Goal: Communication & Community: Answer question/provide support

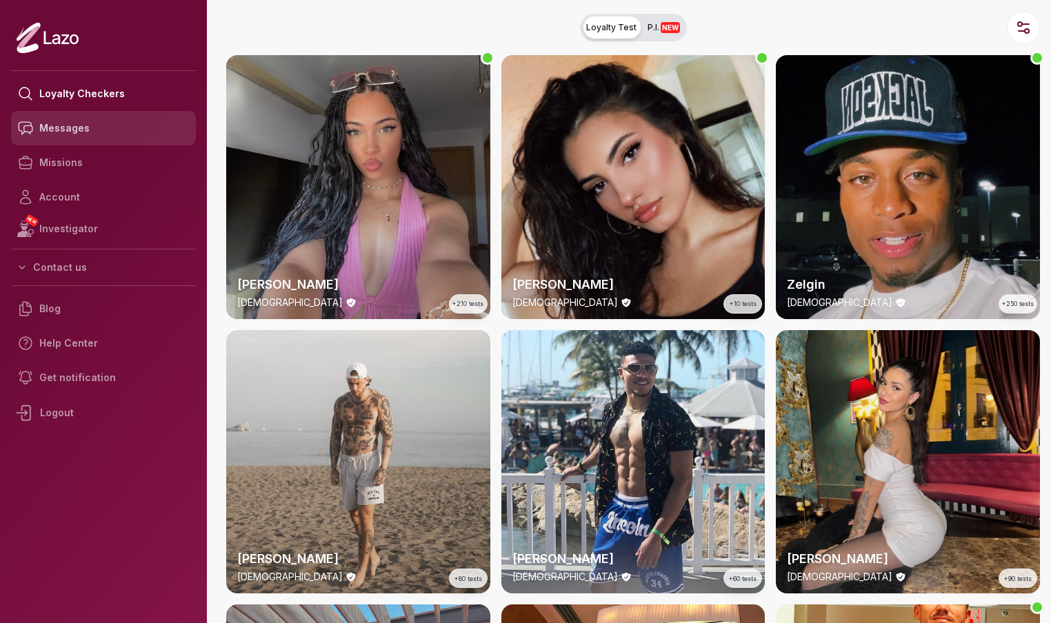
click at [88, 136] on link "Messages" at bounding box center [103, 128] width 185 height 34
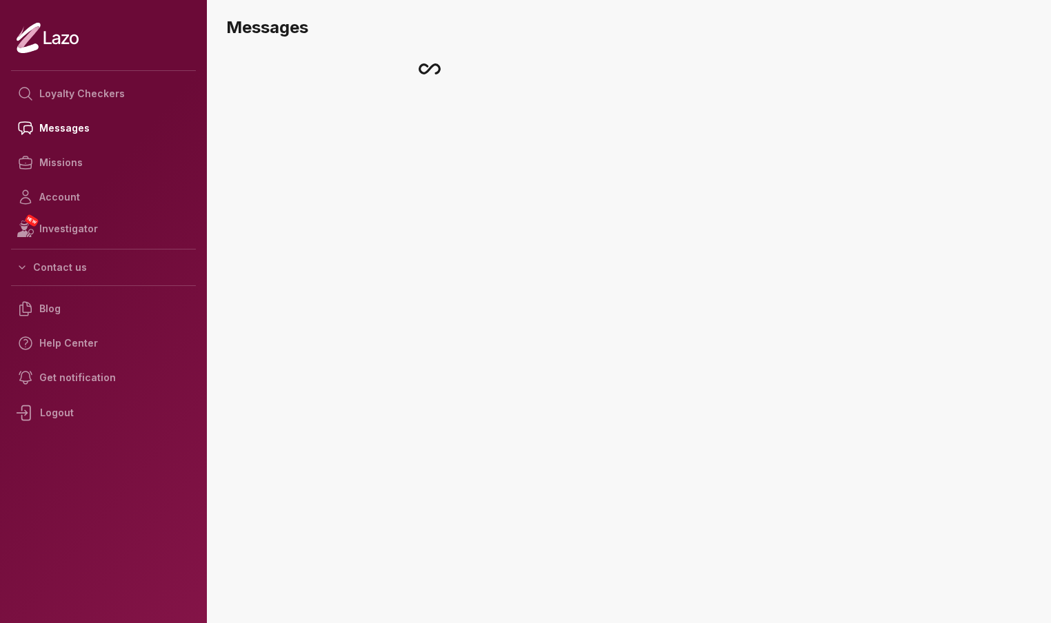
click at [69, 164] on link "Missions" at bounding box center [103, 162] width 185 height 34
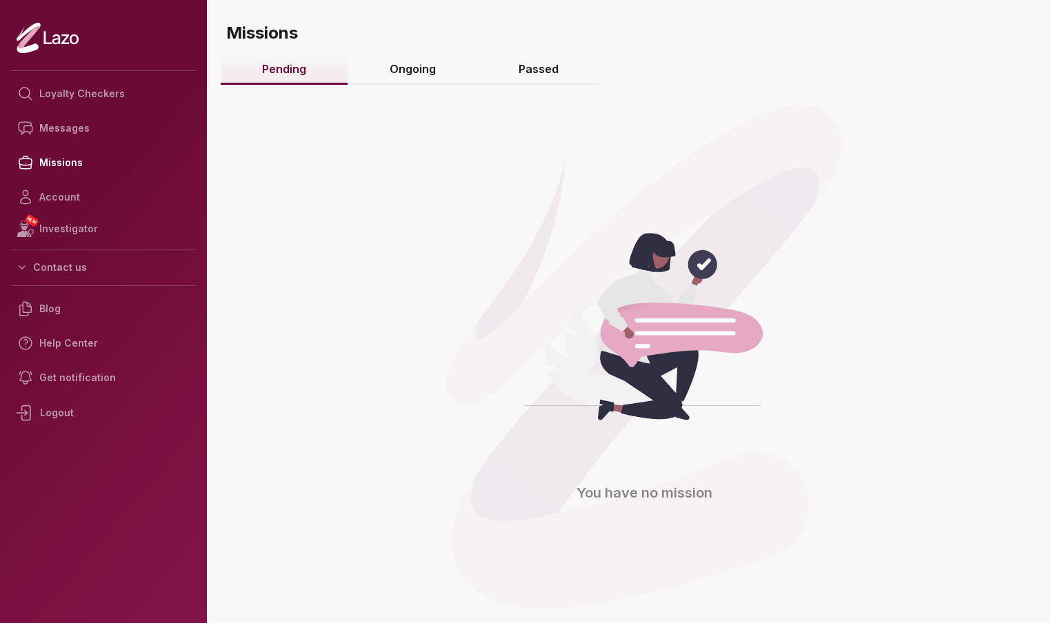
click at [414, 57] on link "Ongoing" at bounding box center [411, 70] width 129 height 30
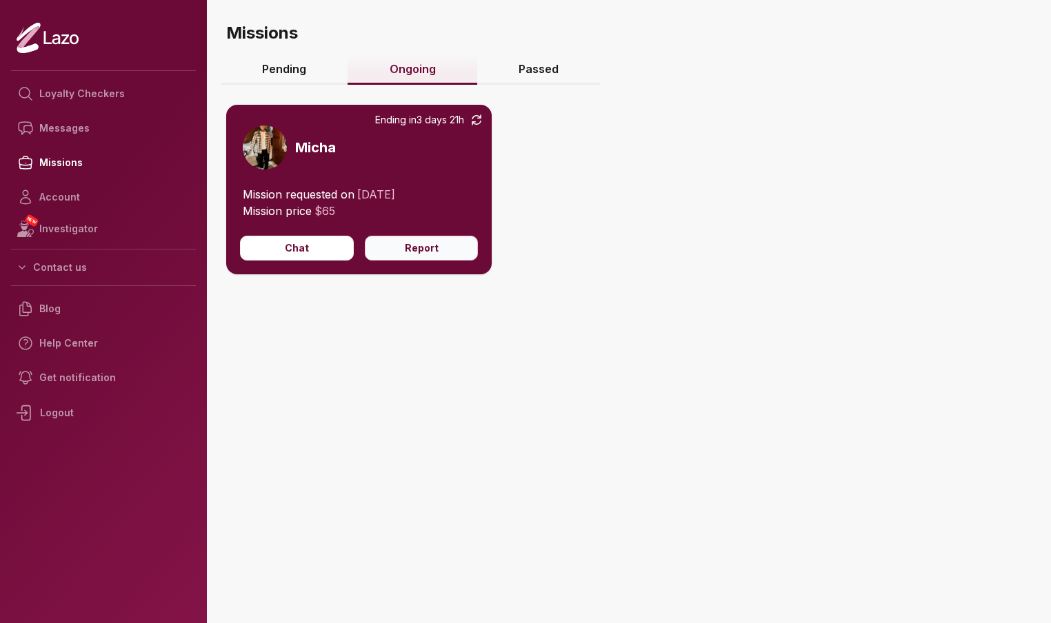
click at [449, 250] on button "Report" at bounding box center [422, 248] width 114 height 25
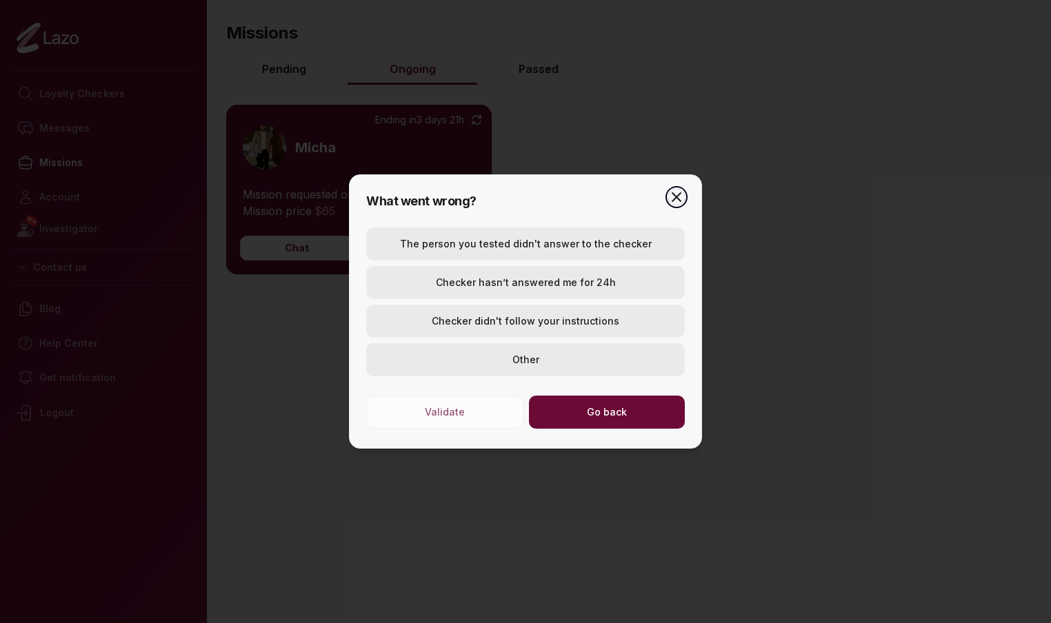
click at [678, 195] on icon "button" at bounding box center [676, 197] width 8 height 8
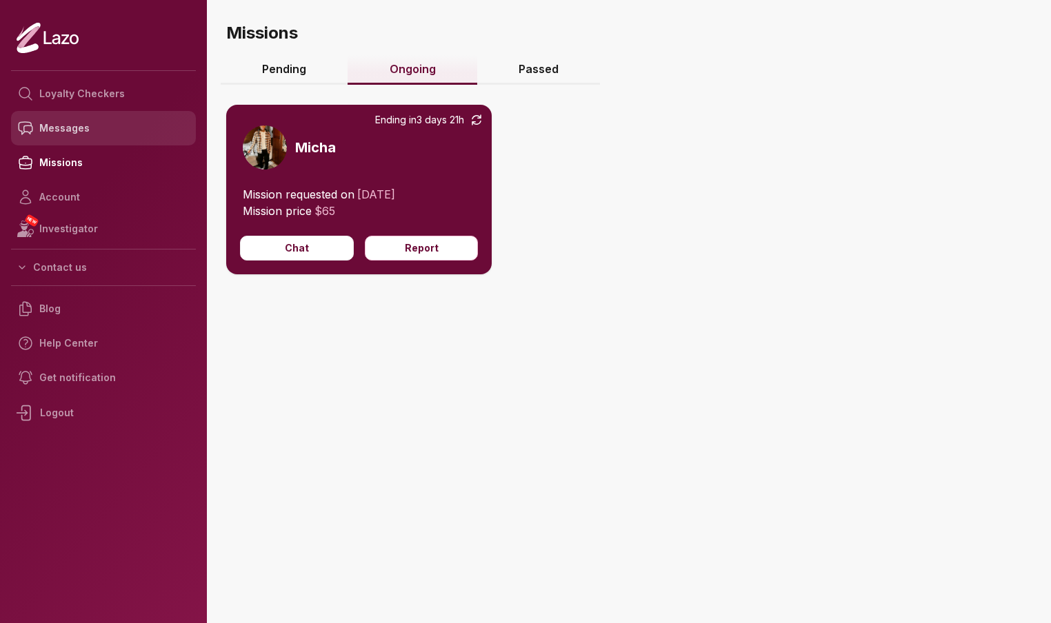
click at [48, 135] on link "Messages" at bounding box center [103, 128] width 185 height 34
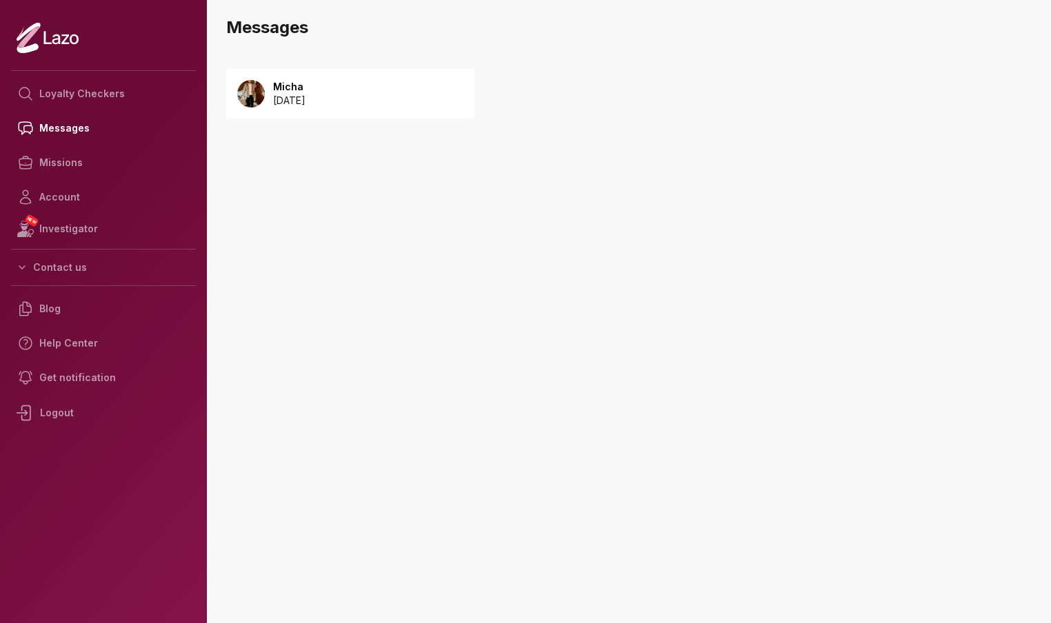
click at [357, 105] on div "Micha 2025 August 25" at bounding box center [350, 94] width 248 height 50
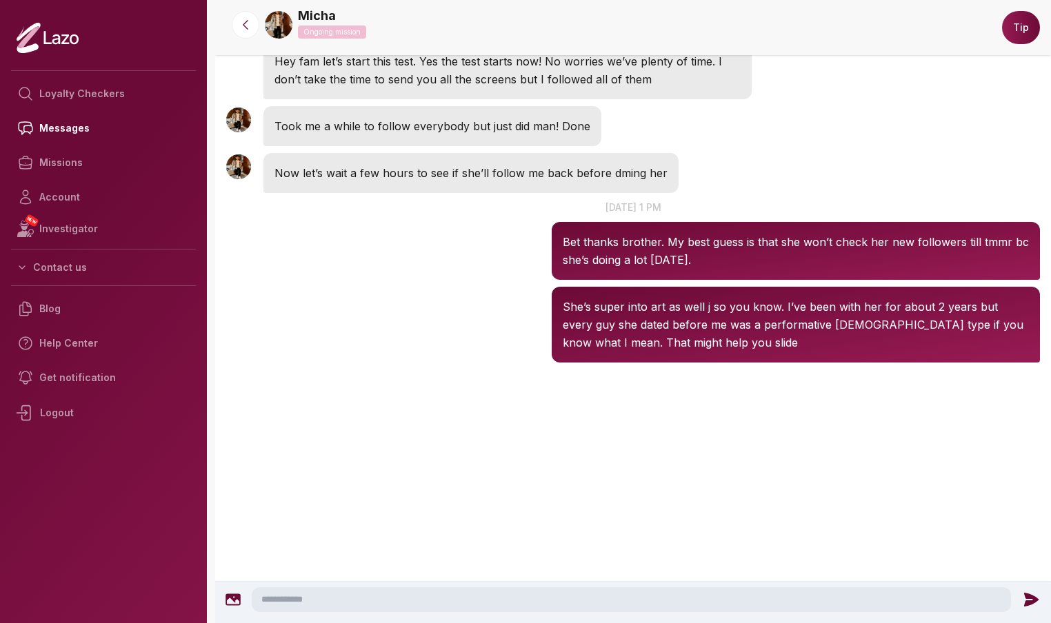
scroll to position [3587, 0]
click at [413, 594] on textarea at bounding box center [631, 599] width 759 height 25
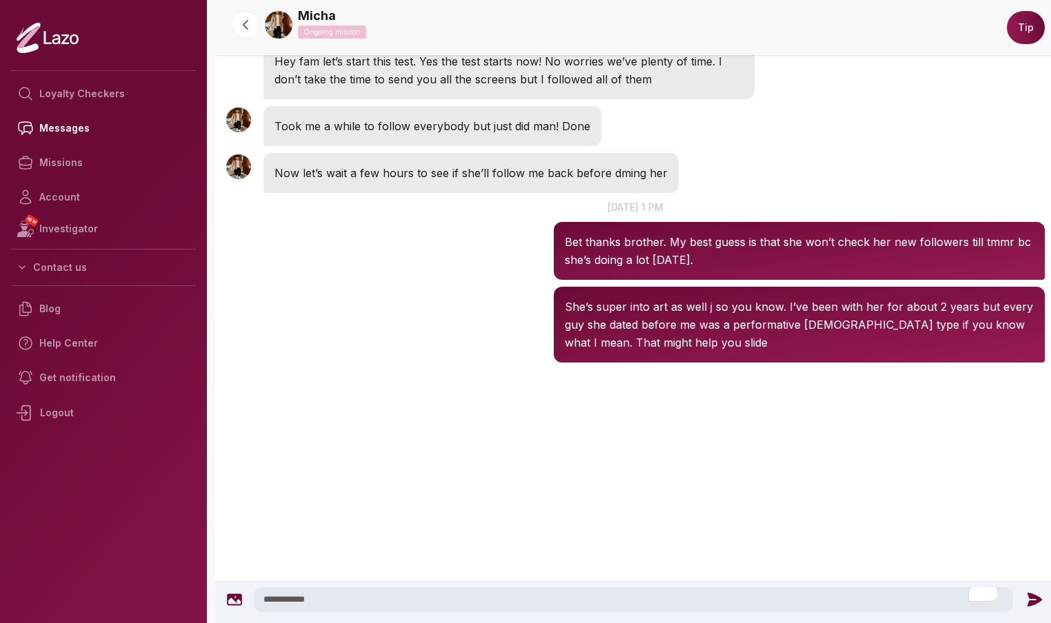
type textarea "**********"
click at [1029, 604] on icon at bounding box center [1033, 600] width 14 height 14
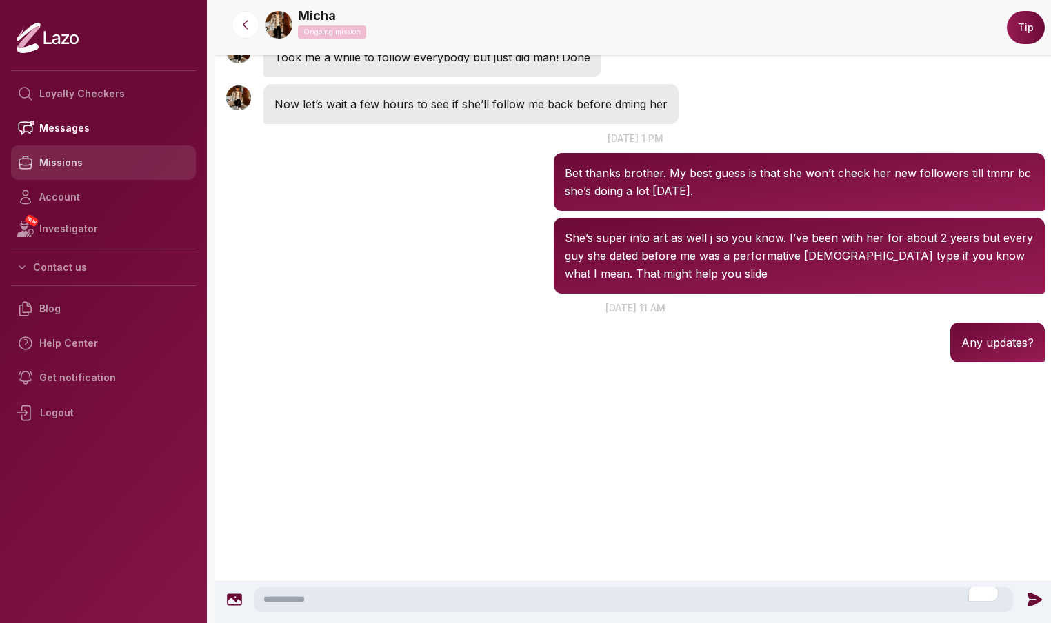
click at [88, 159] on link "Missions" at bounding box center [103, 162] width 185 height 34
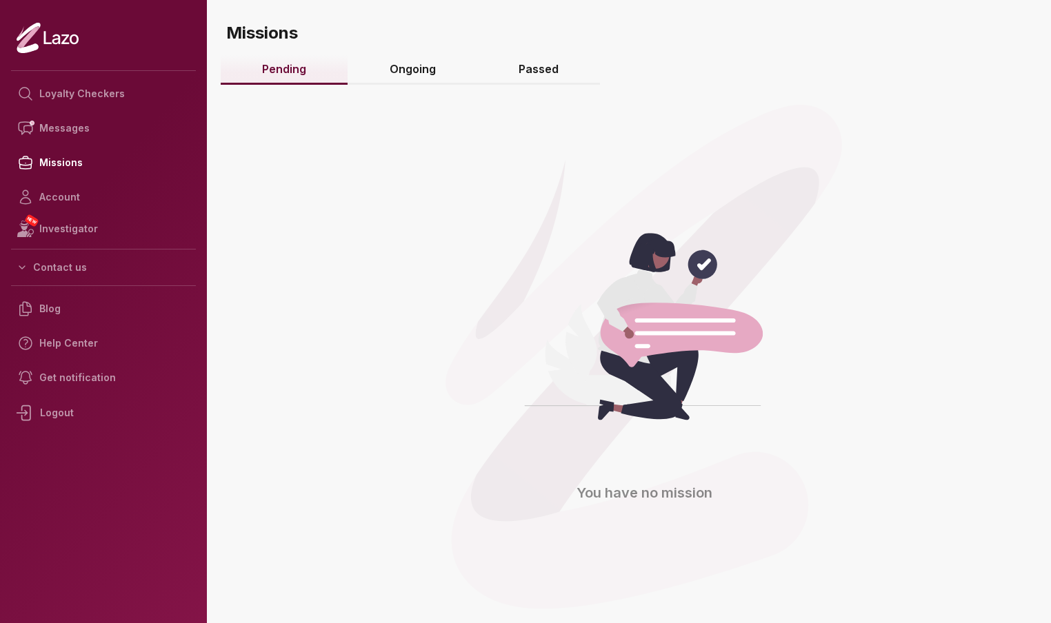
click at [437, 74] on link "Ongoing" at bounding box center [411, 70] width 129 height 30
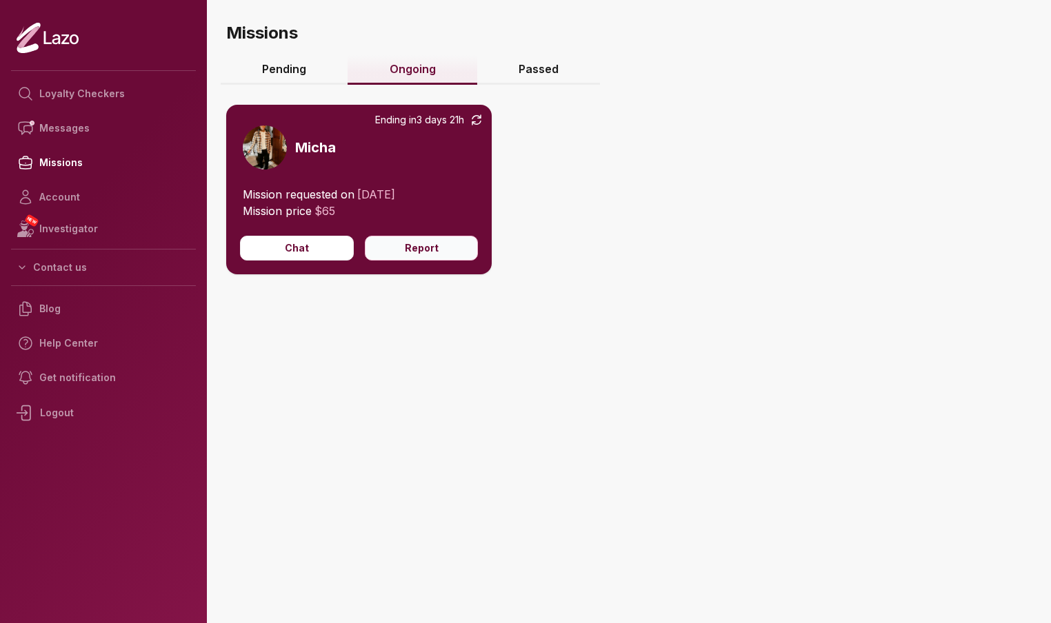
click at [418, 253] on button "Report" at bounding box center [422, 248] width 114 height 25
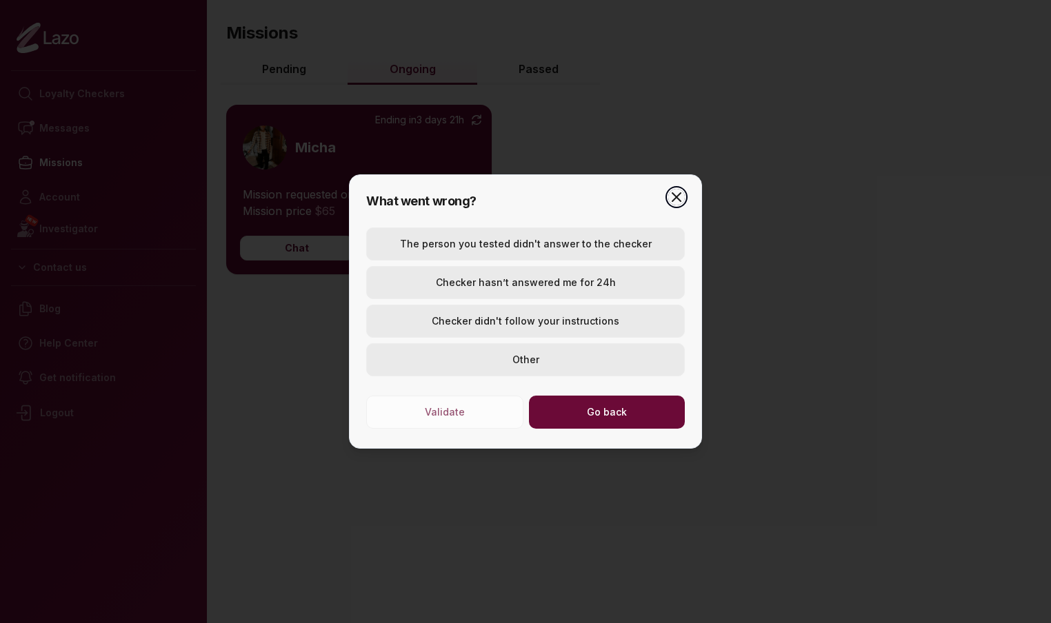
click at [673, 196] on icon "button" at bounding box center [676, 197] width 17 height 17
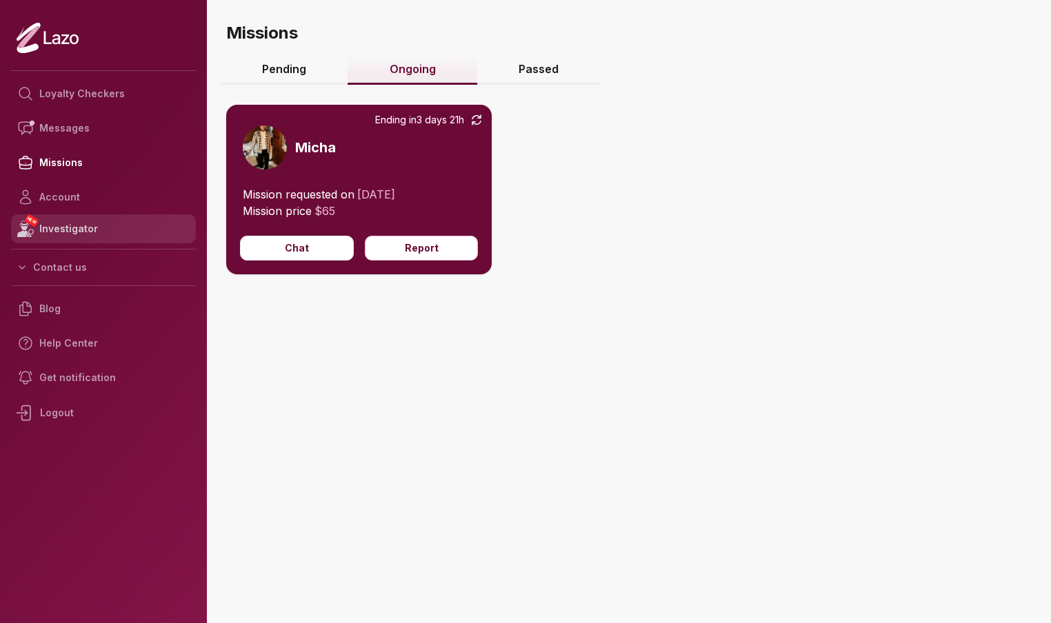
click at [72, 237] on link "NEW Investigator" at bounding box center [103, 228] width 185 height 29
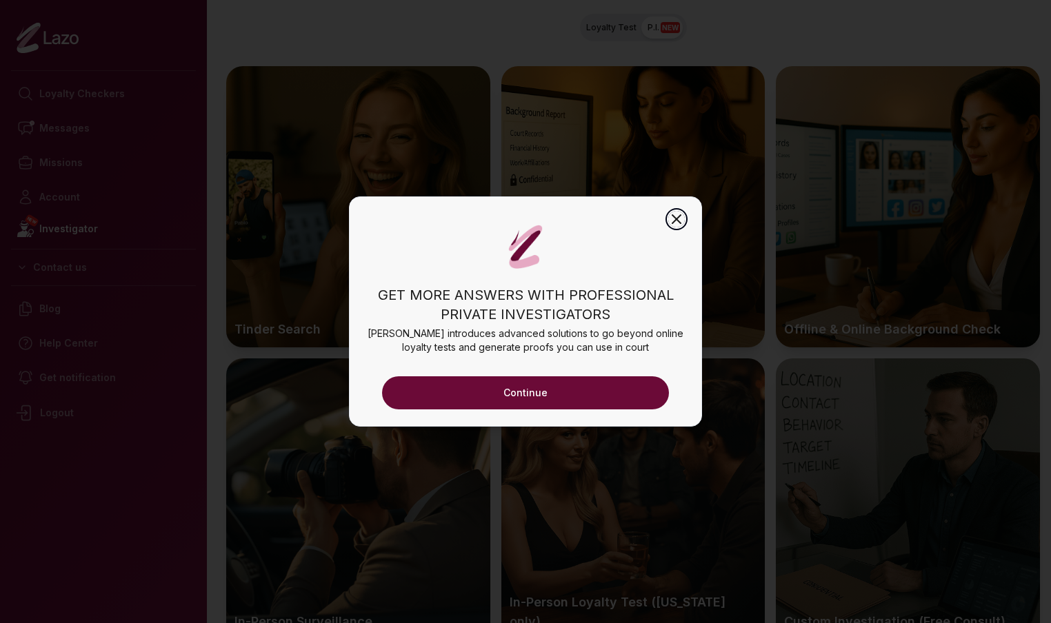
click at [673, 214] on icon "button" at bounding box center [676, 219] width 17 height 17
